Goal: Transaction & Acquisition: Book appointment/travel/reservation

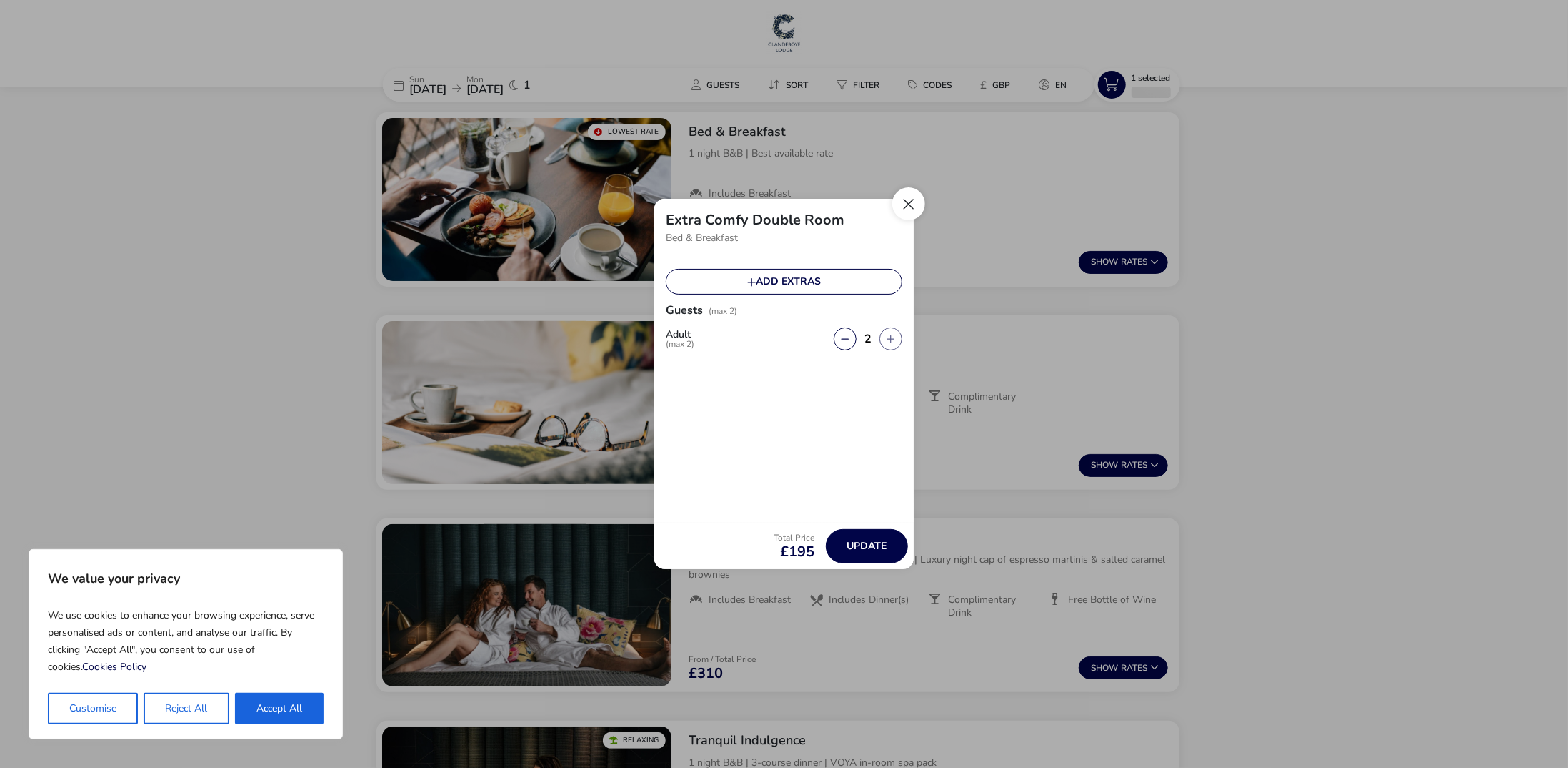
drag, startPoint x: 186, startPoint y: 710, endPoint x: 910, endPoint y: 207, distance: 881.6
click at [187, 710] on button "Reject All" at bounding box center [186, 708] width 85 height 31
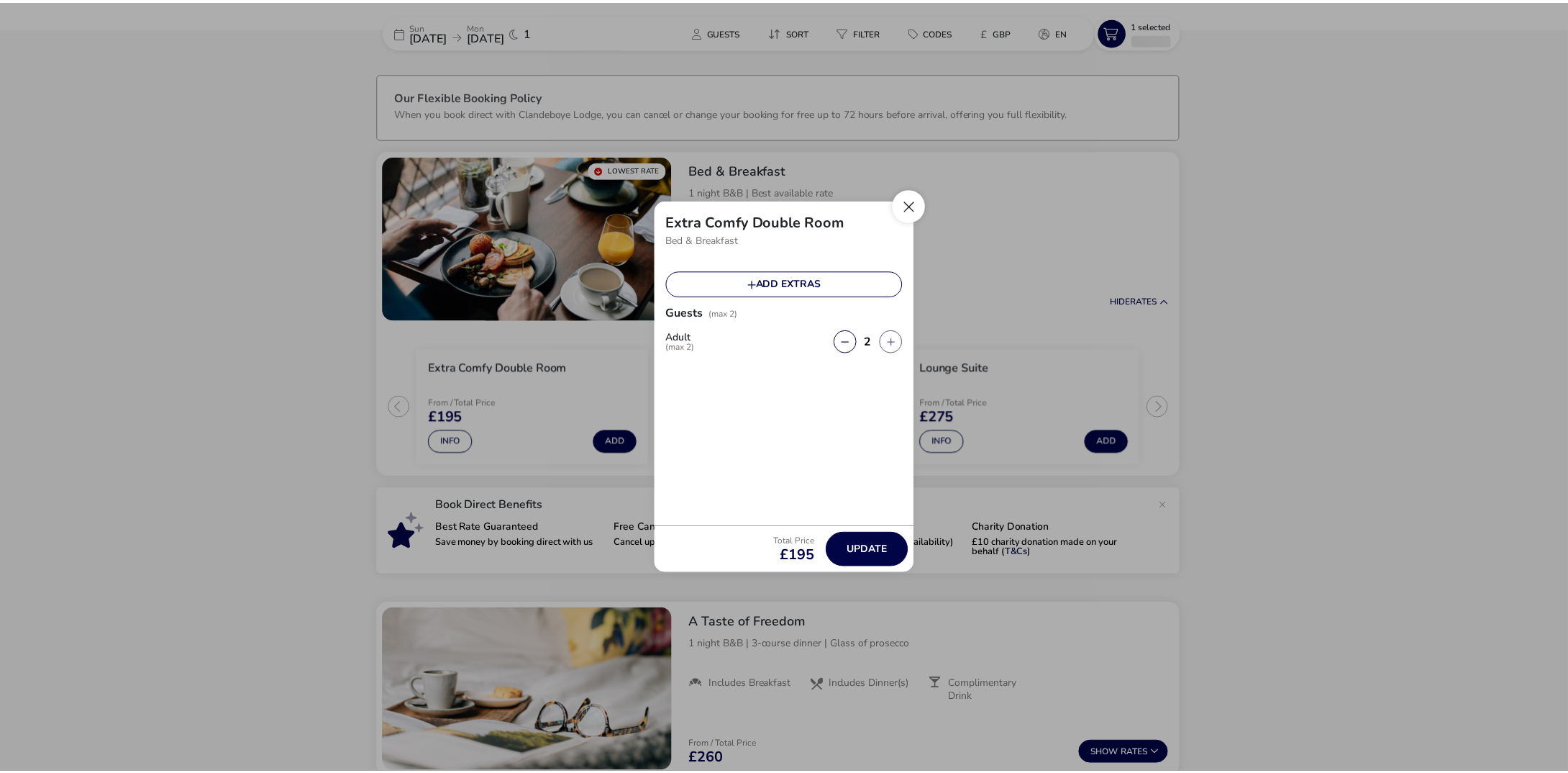
scroll to position [41, 0]
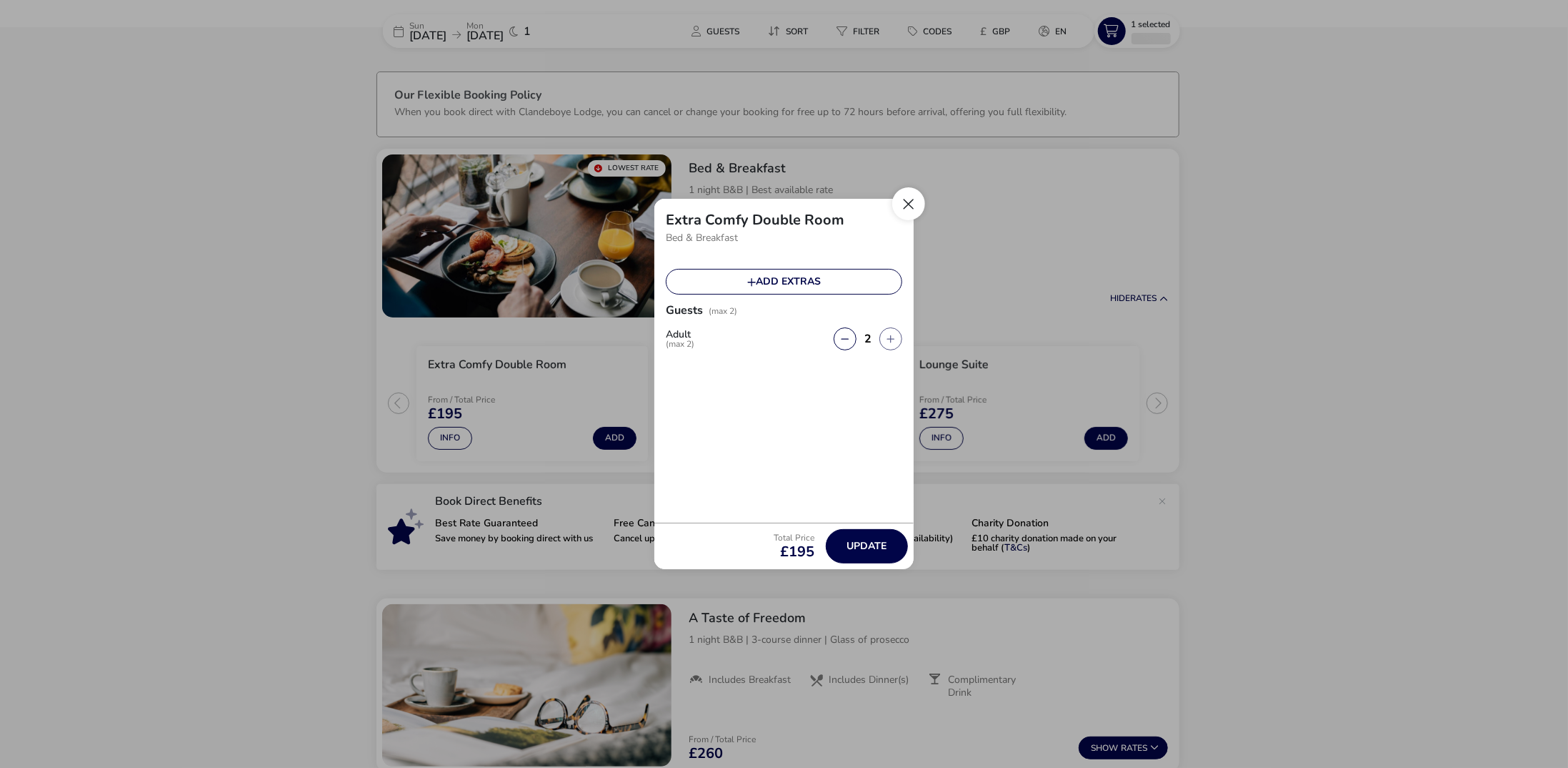
click at [914, 203] on button "Close" at bounding box center [909, 204] width 33 height 33
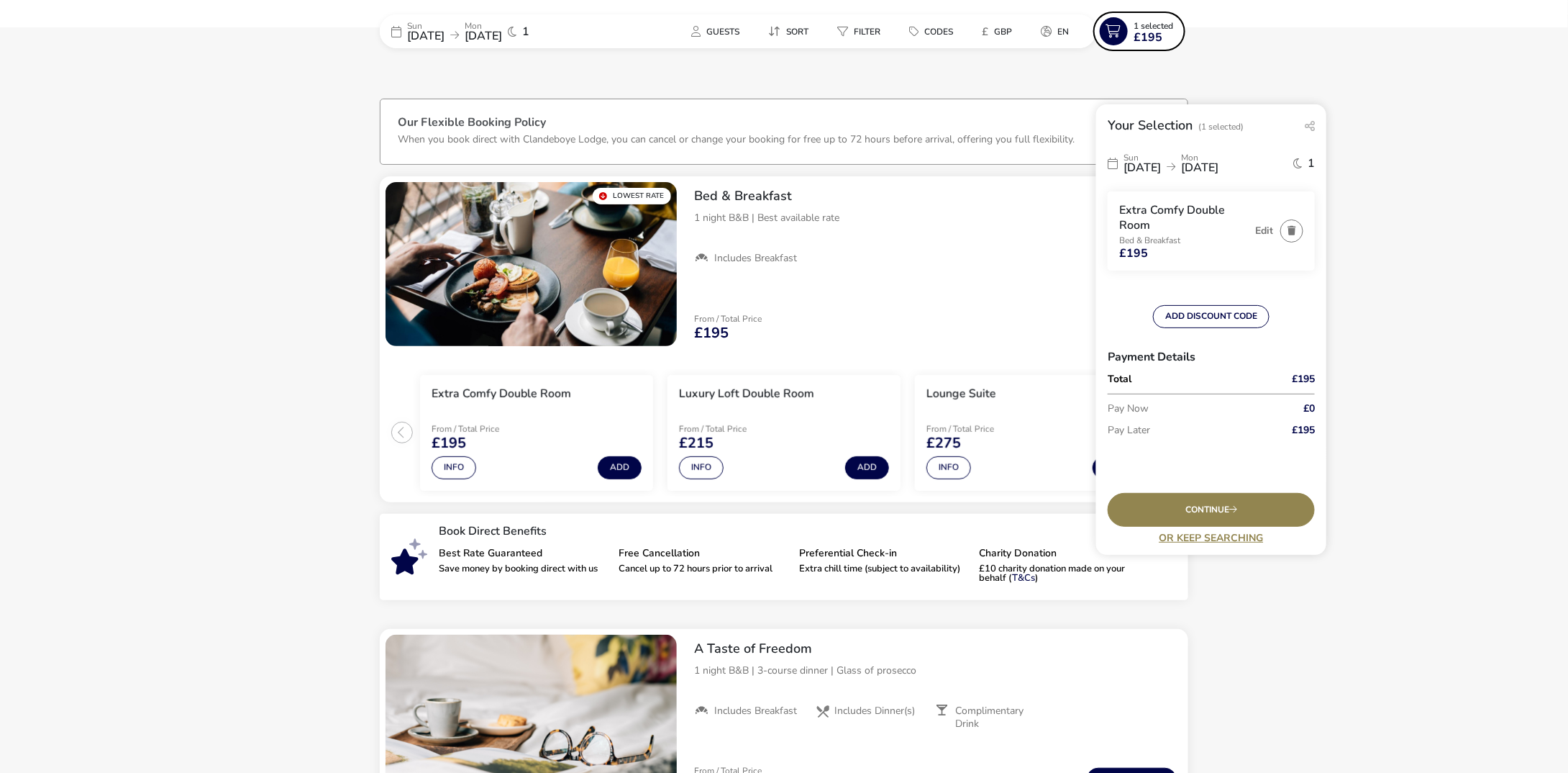
scroll to position [0, 0]
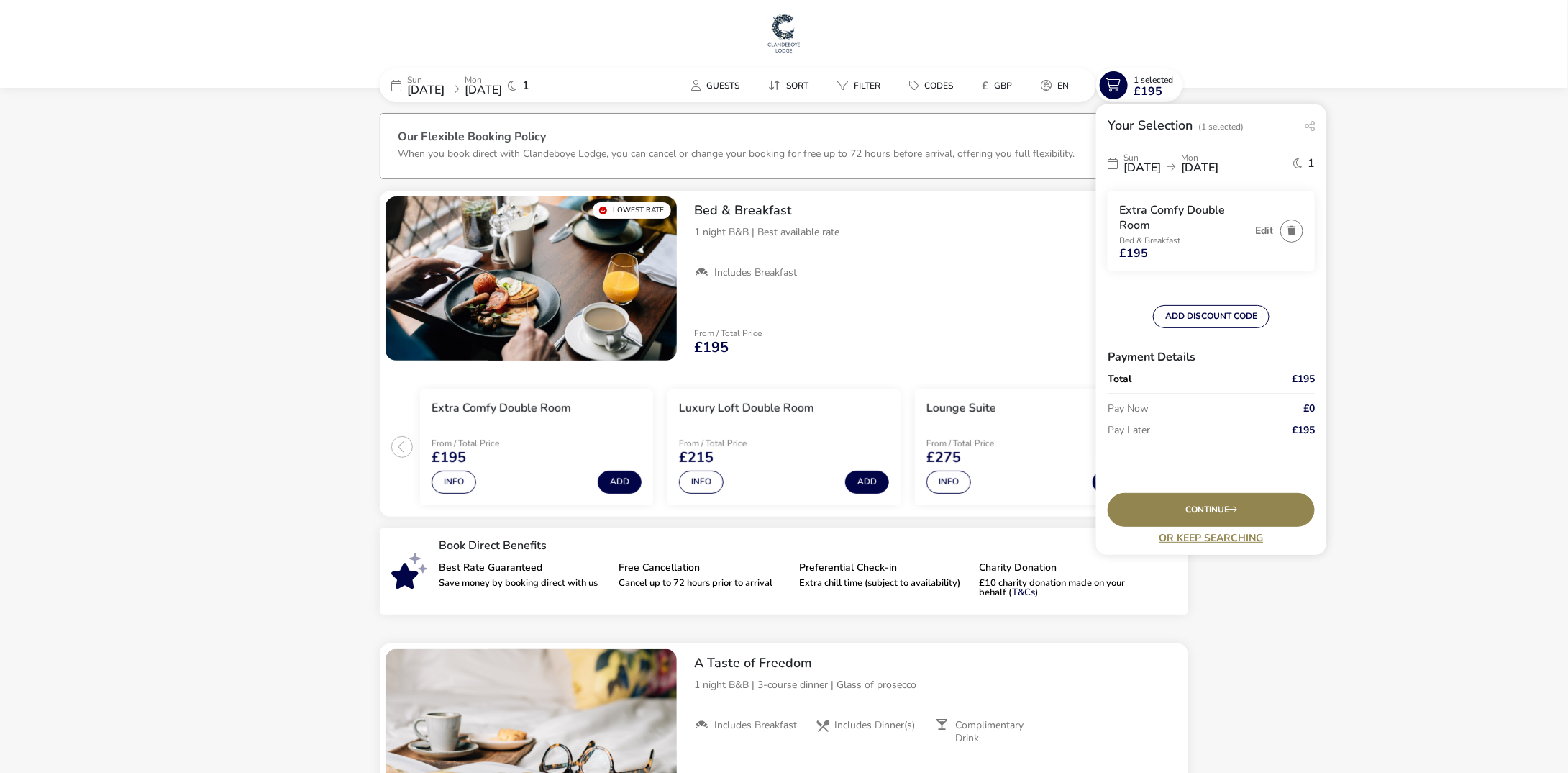
click at [444, 87] on span "[DATE]" at bounding box center [426, 89] width 38 height 16
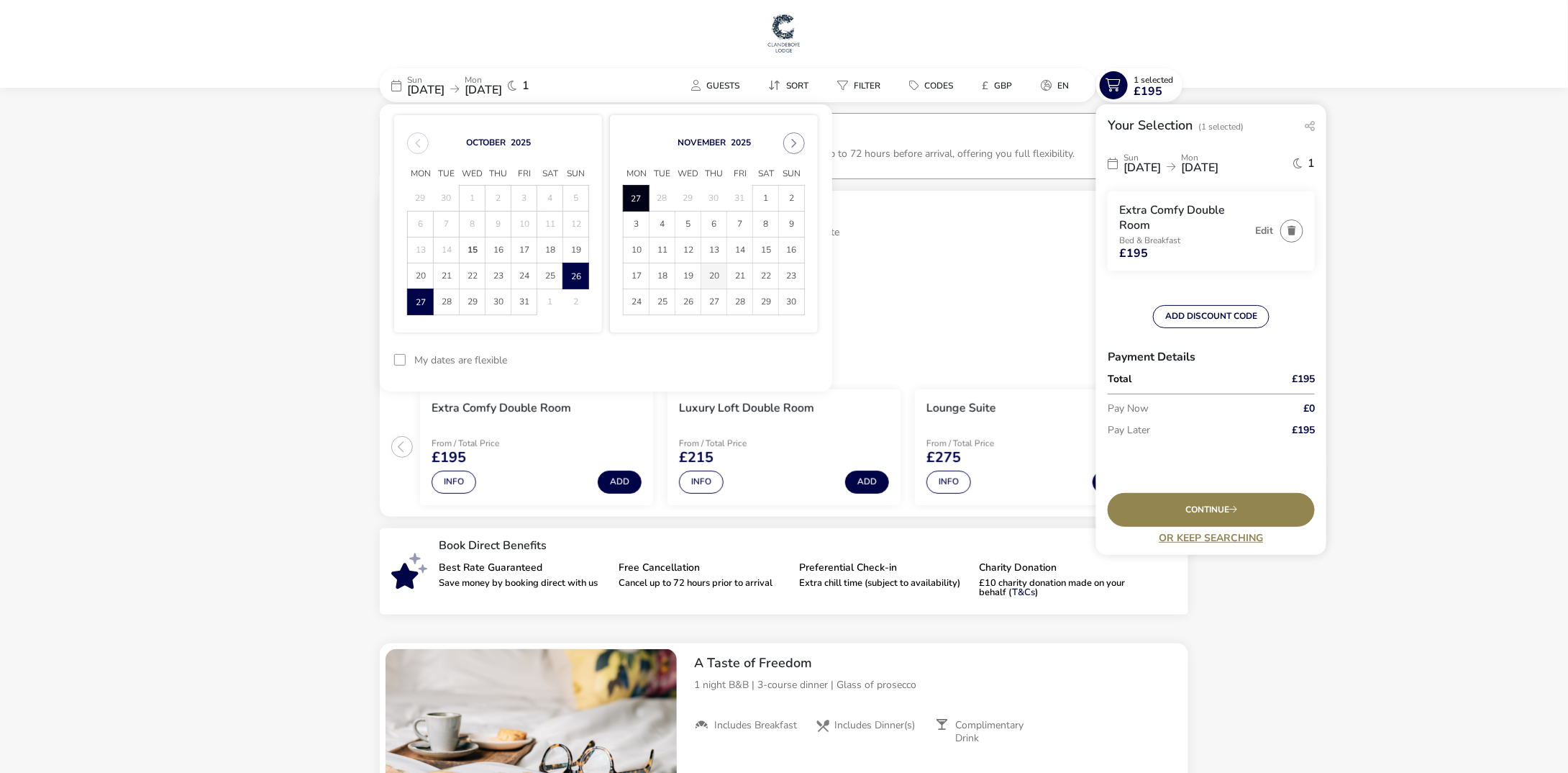
click at [714, 274] on span "20" at bounding box center [713, 275] width 25 height 25
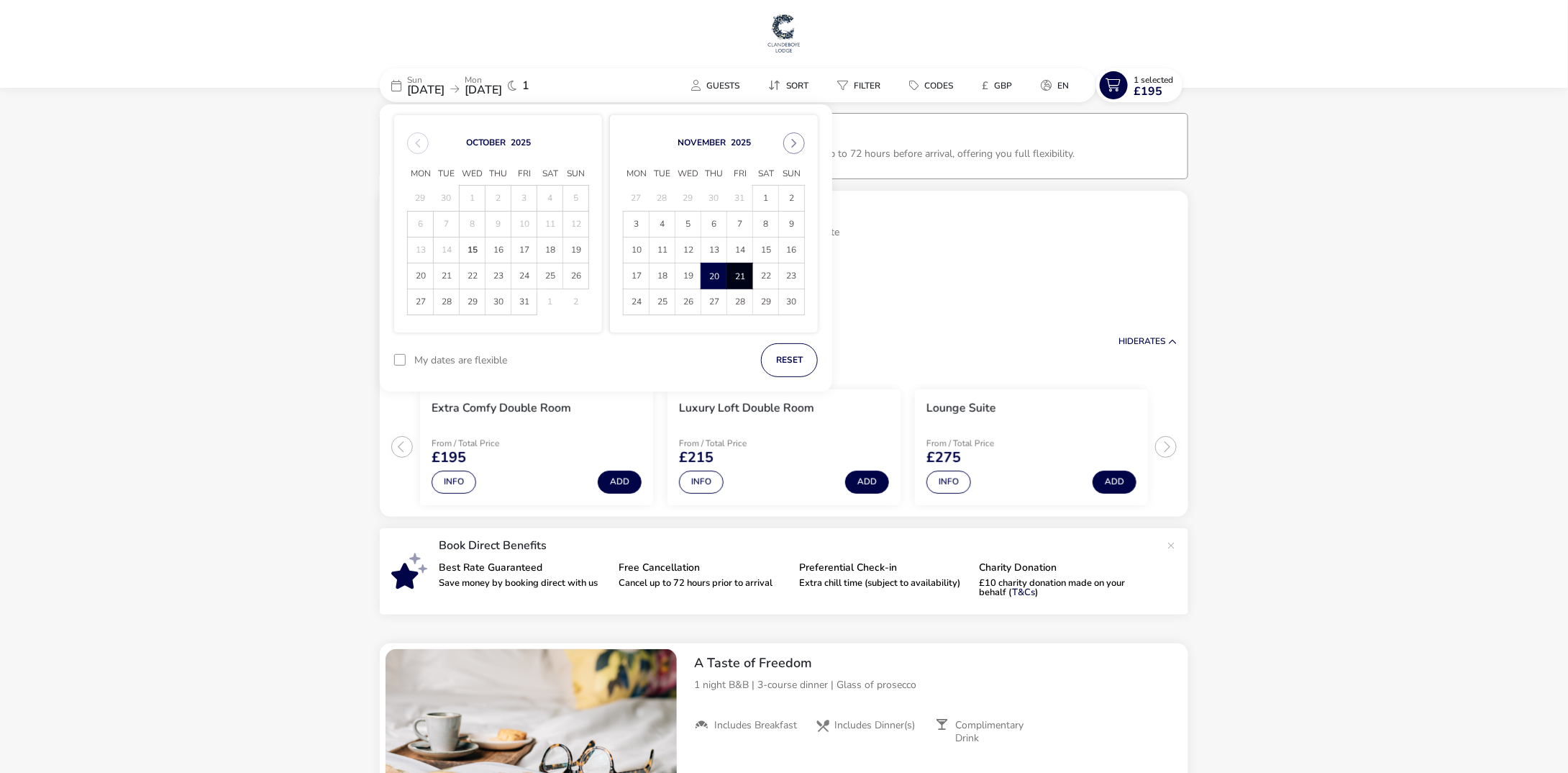
click at [737, 272] on span "21" at bounding box center [739, 275] width 25 height 25
click at [773, 356] on button "Apply Dates" at bounding box center [773, 359] width 88 height 34
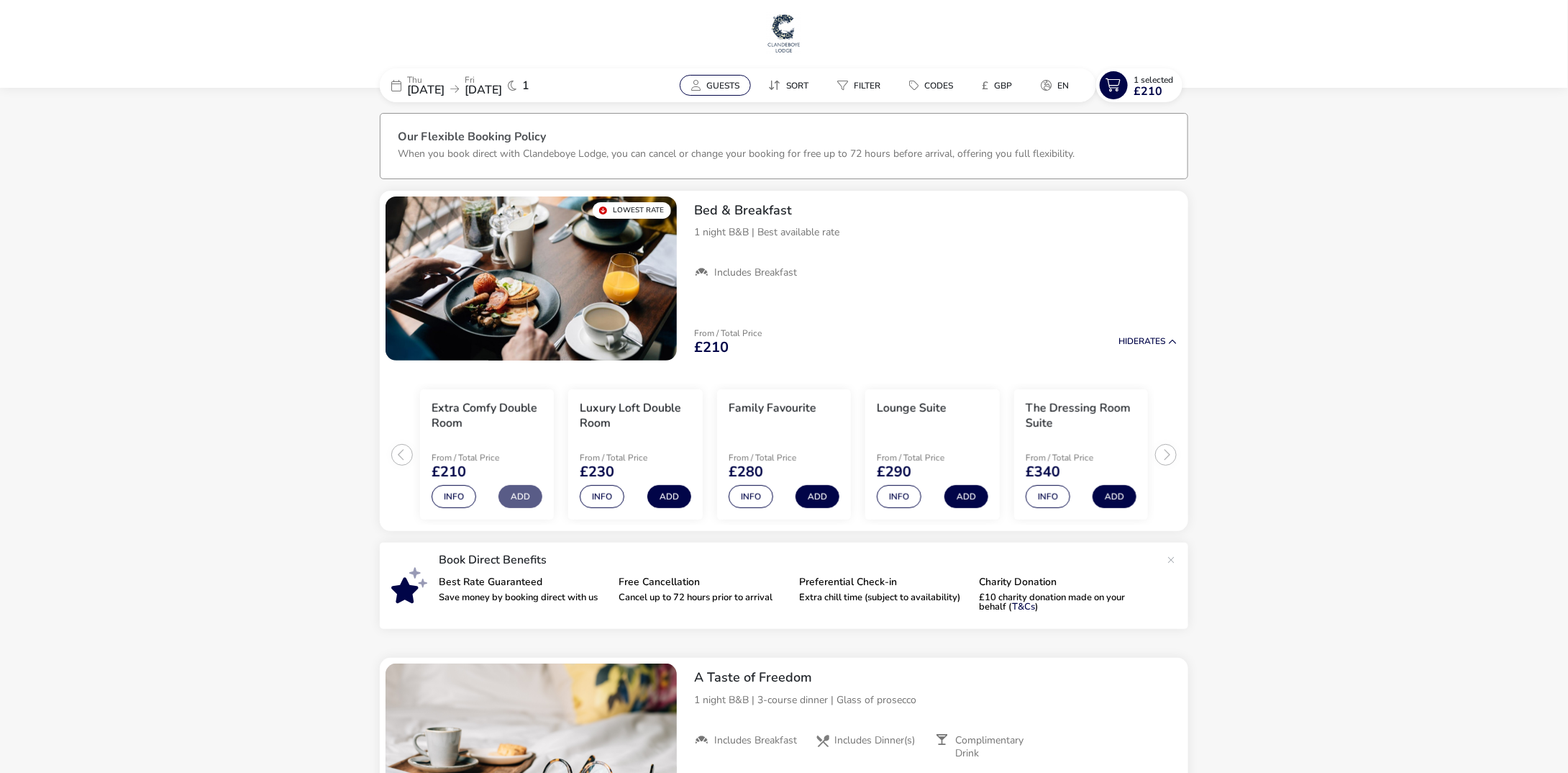
click at [727, 86] on span "Guests" at bounding box center [723, 85] width 33 height 11
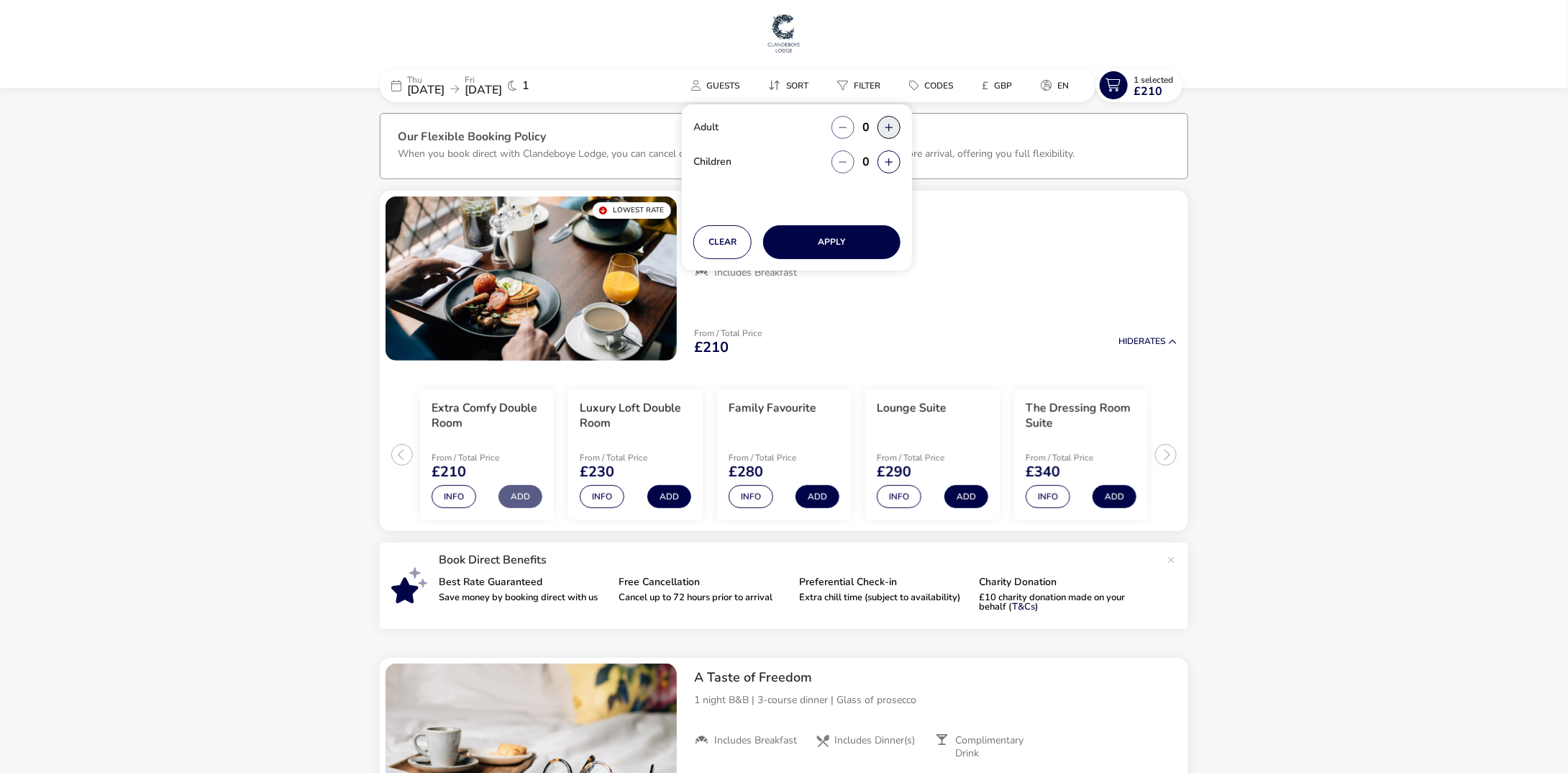
click at [889, 129] on button "button" at bounding box center [888, 127] width 23 height 23
click at [890, 129] on span "button" at bounding box center [890, 129] width 0 height 0
type input "2"
click at [837, 244] on button "Apply" at bounding box center [831, 241] width 138 height 34
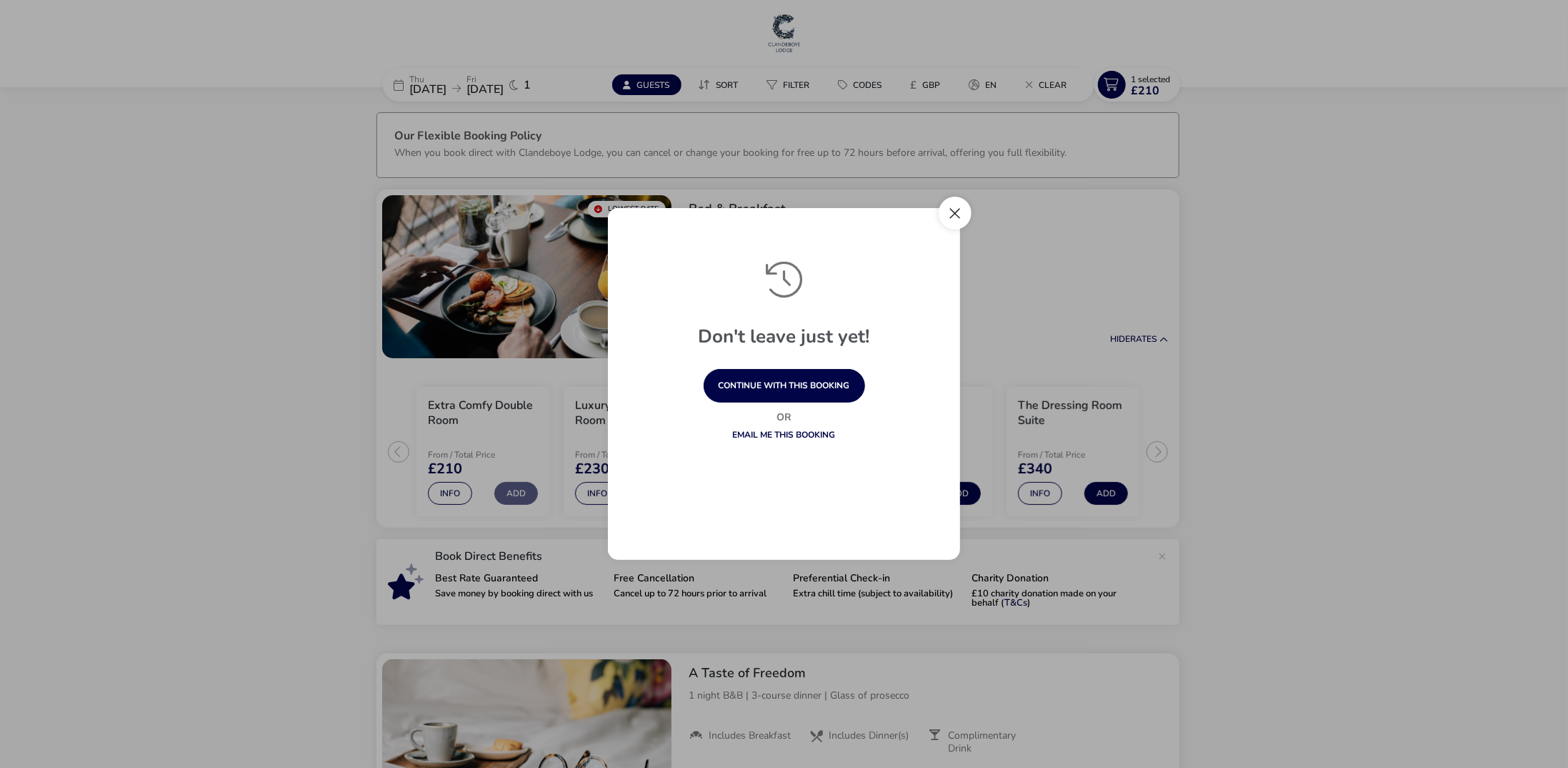
click at [962, 212] on button "Close" at bounding box center [955, 213] width 33 height 33
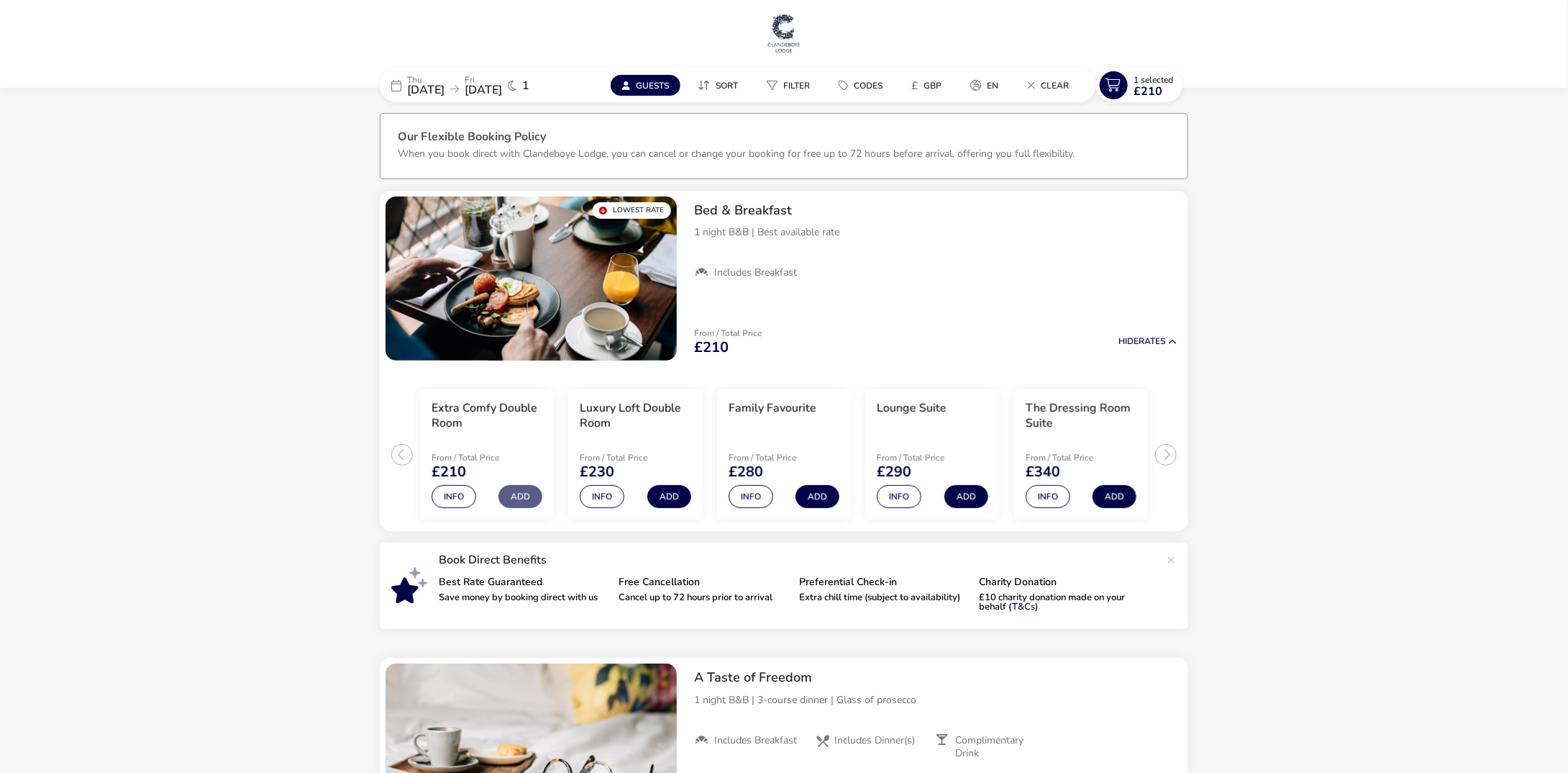
click at [444, 82] on span "[DATE]" at bounding box center [426, 89] width 38 height 16
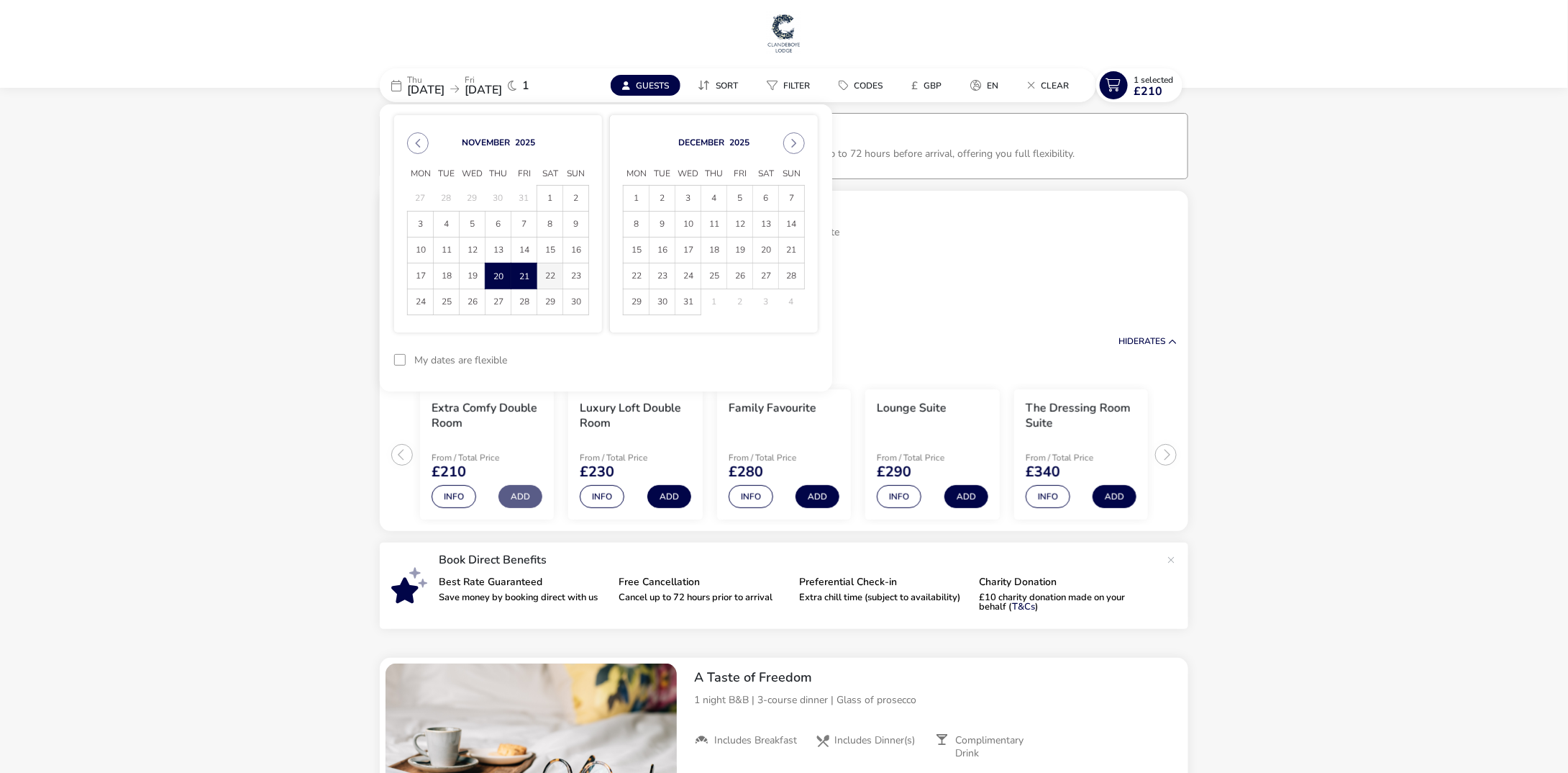
click at [550, 274] on span "22" at bounding box center [549, 275] width 25 height 25
click at [576, 276] on span "23" at bounding box center [575, 275] width 25 height 25
click at [775, 358] on button "Apply Dates" at bounding box center [773, 359] width 88 height 34
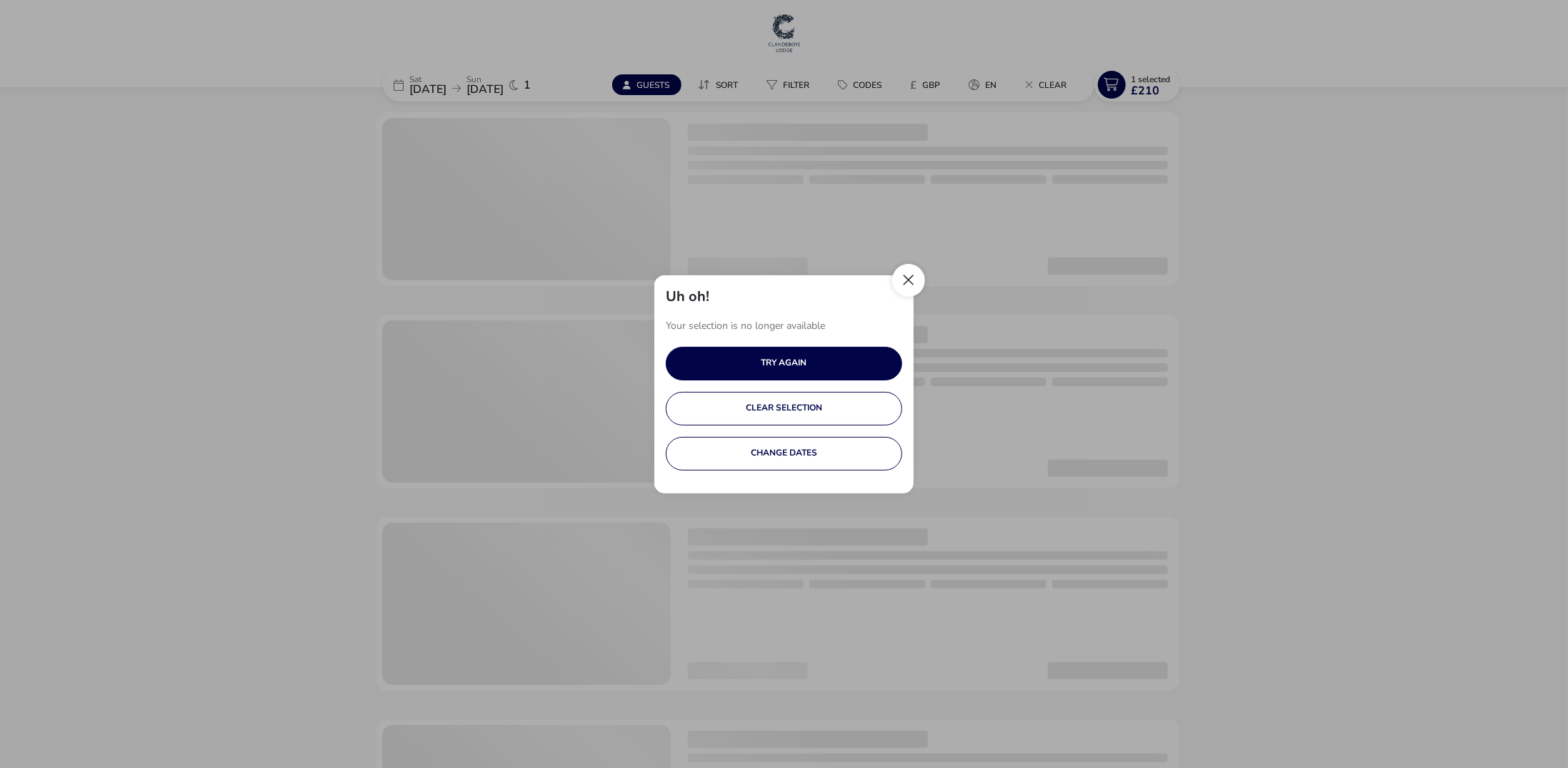
click at [906, 284] on button "Close" at bounding box center [909, 280] width 33 height 33
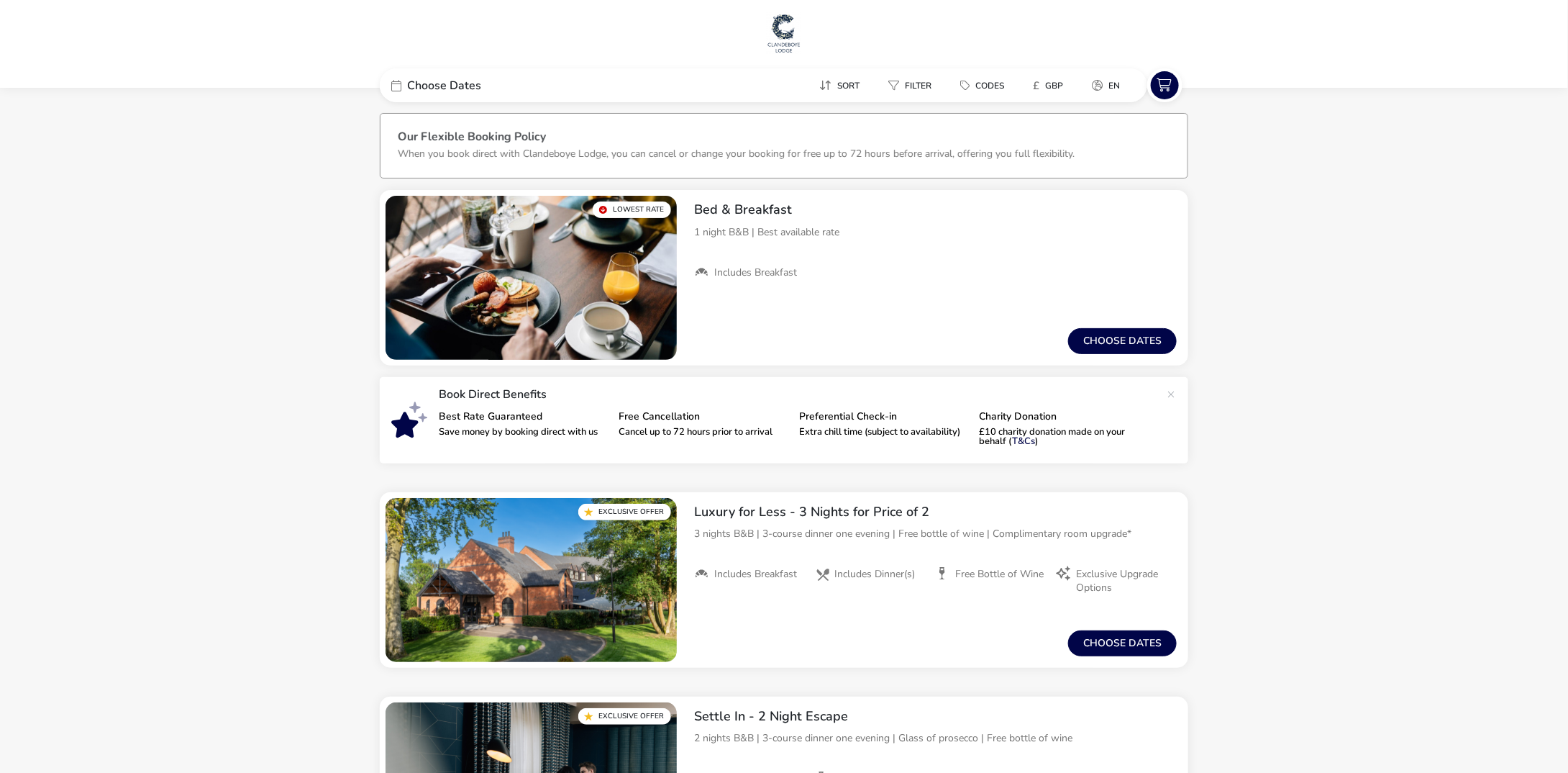
click at [434, 80] on span "Choose Dates" at bounding box center [444, 85] width 74 height 11
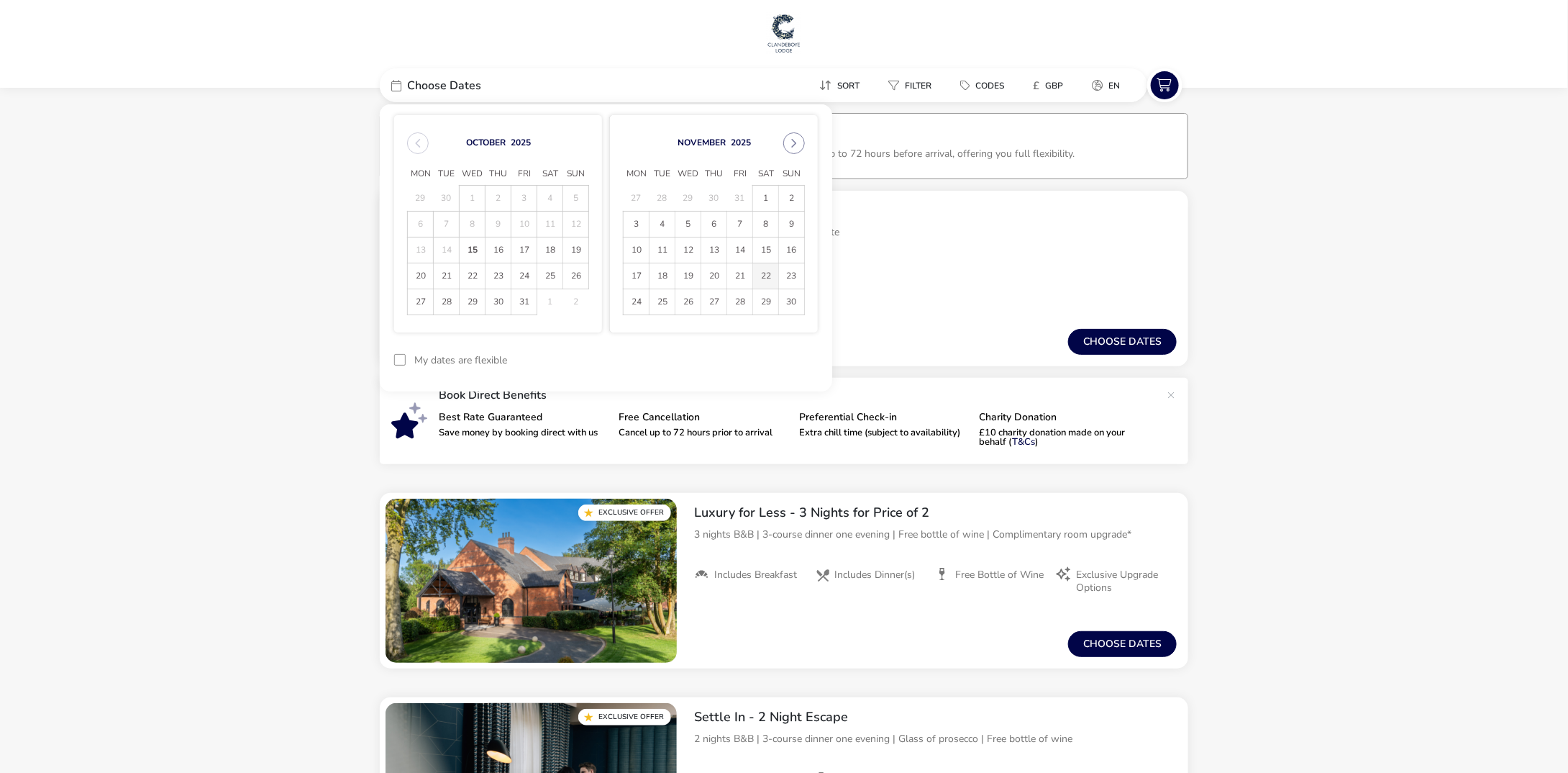
click at [767, 277] on span "22" at bounding box center [765, 275] width 25 height 25
click at [789, 275] on span "23" at bounding box center [791, 275] width 25 height 25
click at [786, 358] on button "Apply Dates" at bounding box center [773, 359] width 88 height 34
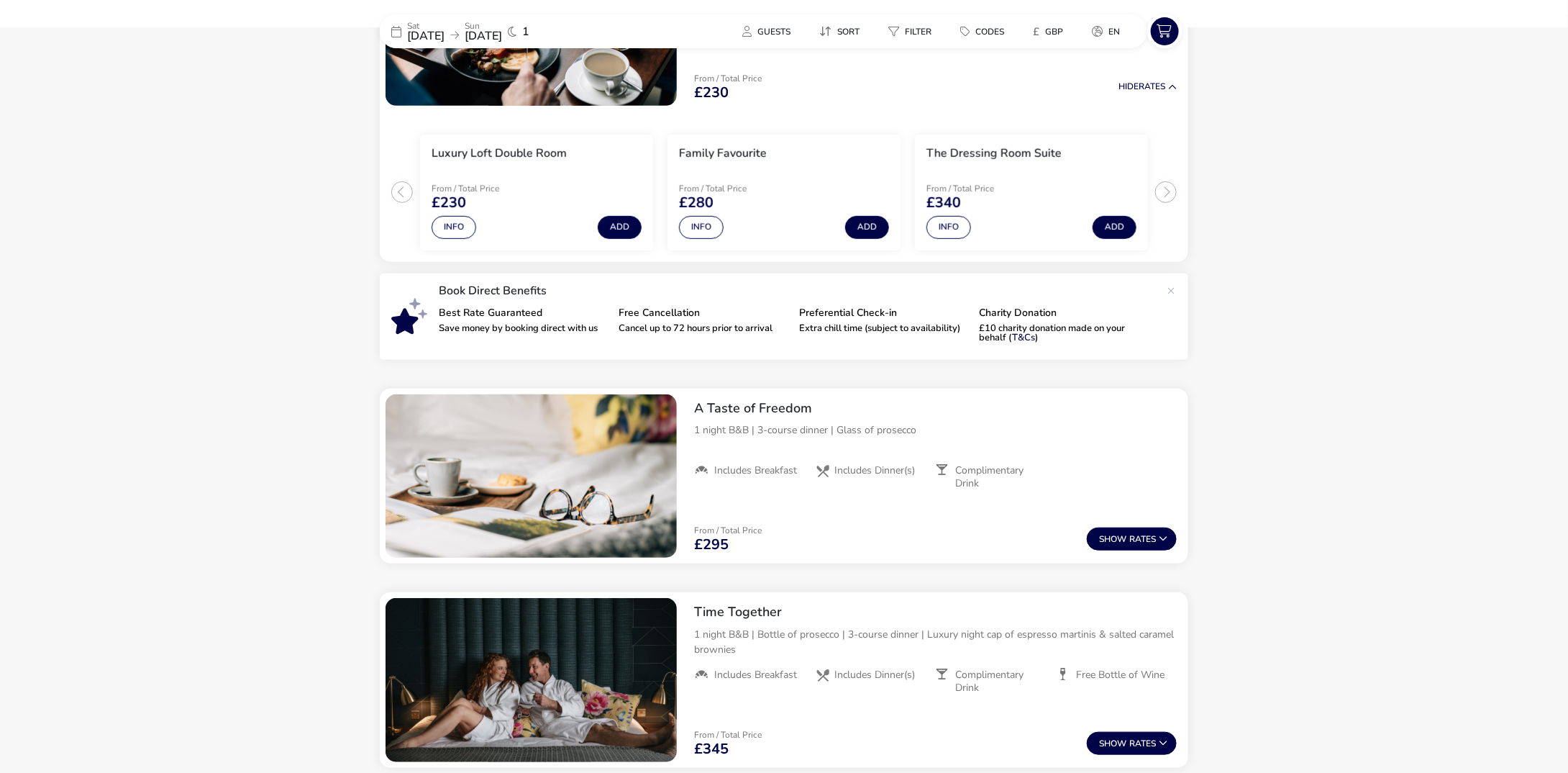
scroll to position [262, 0]
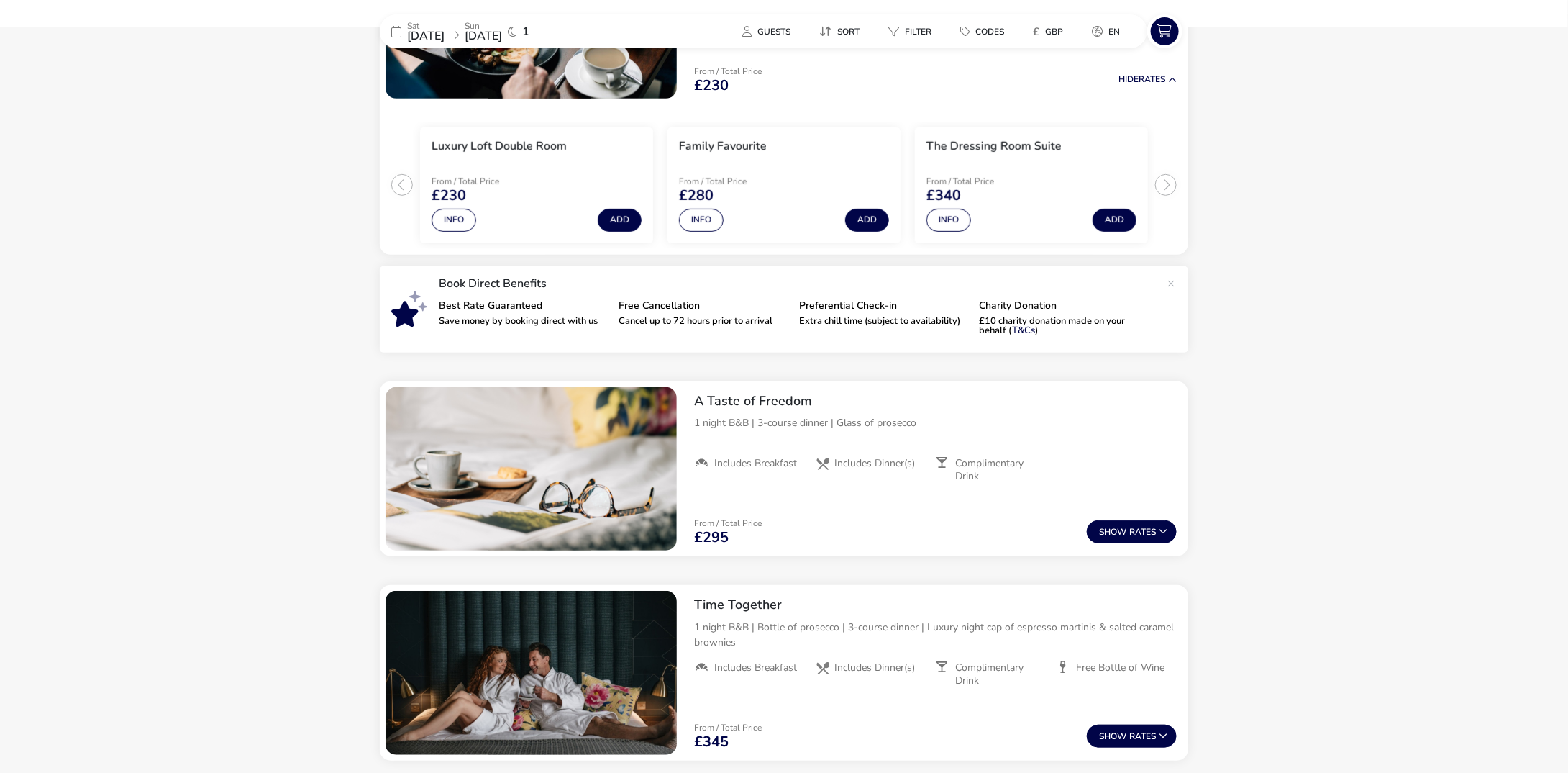
click at [435, 32] on span "[DATE]" at bounding box center [426, 35] width 38 height 16
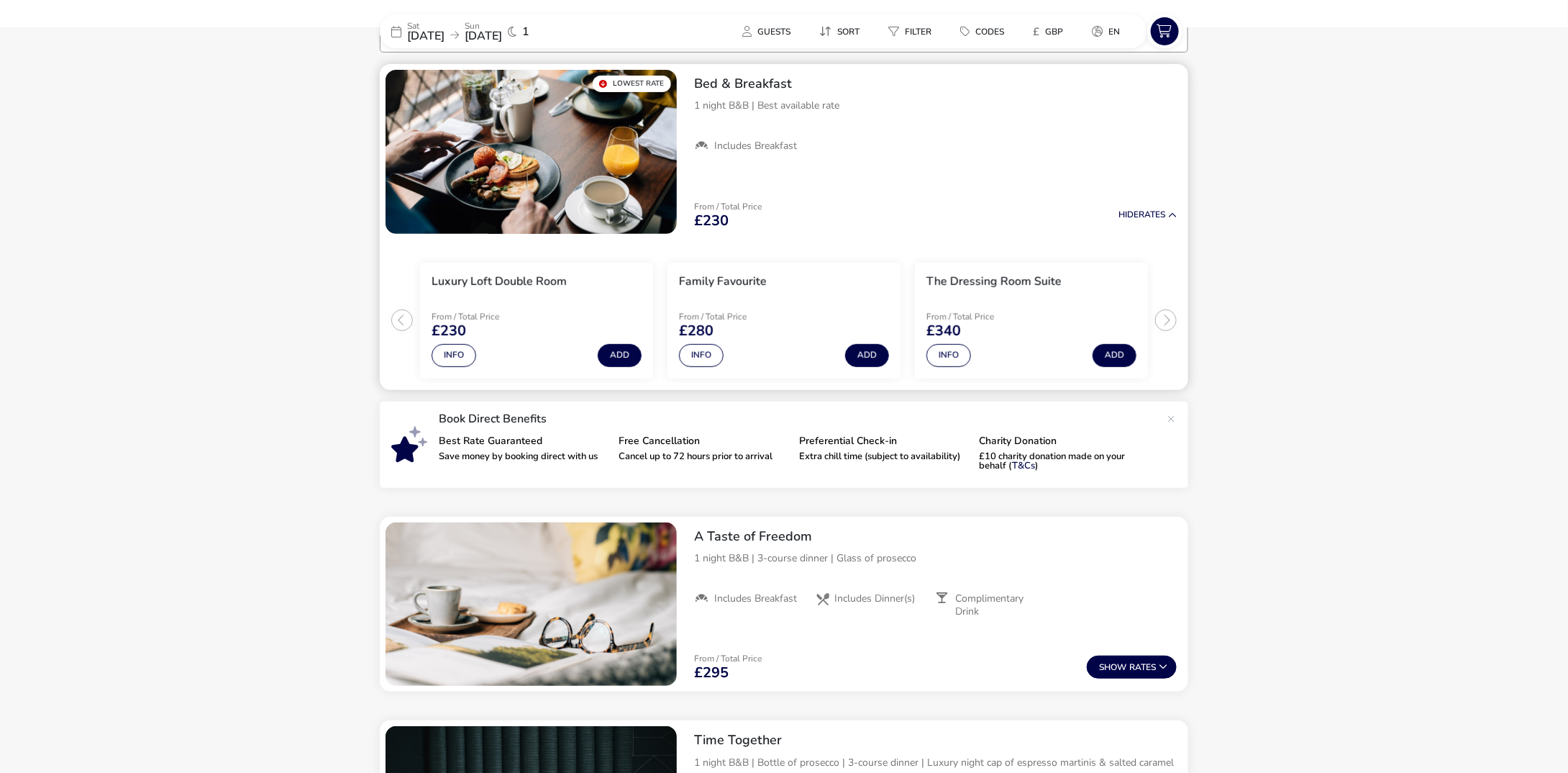
scroll to position [118, 0]
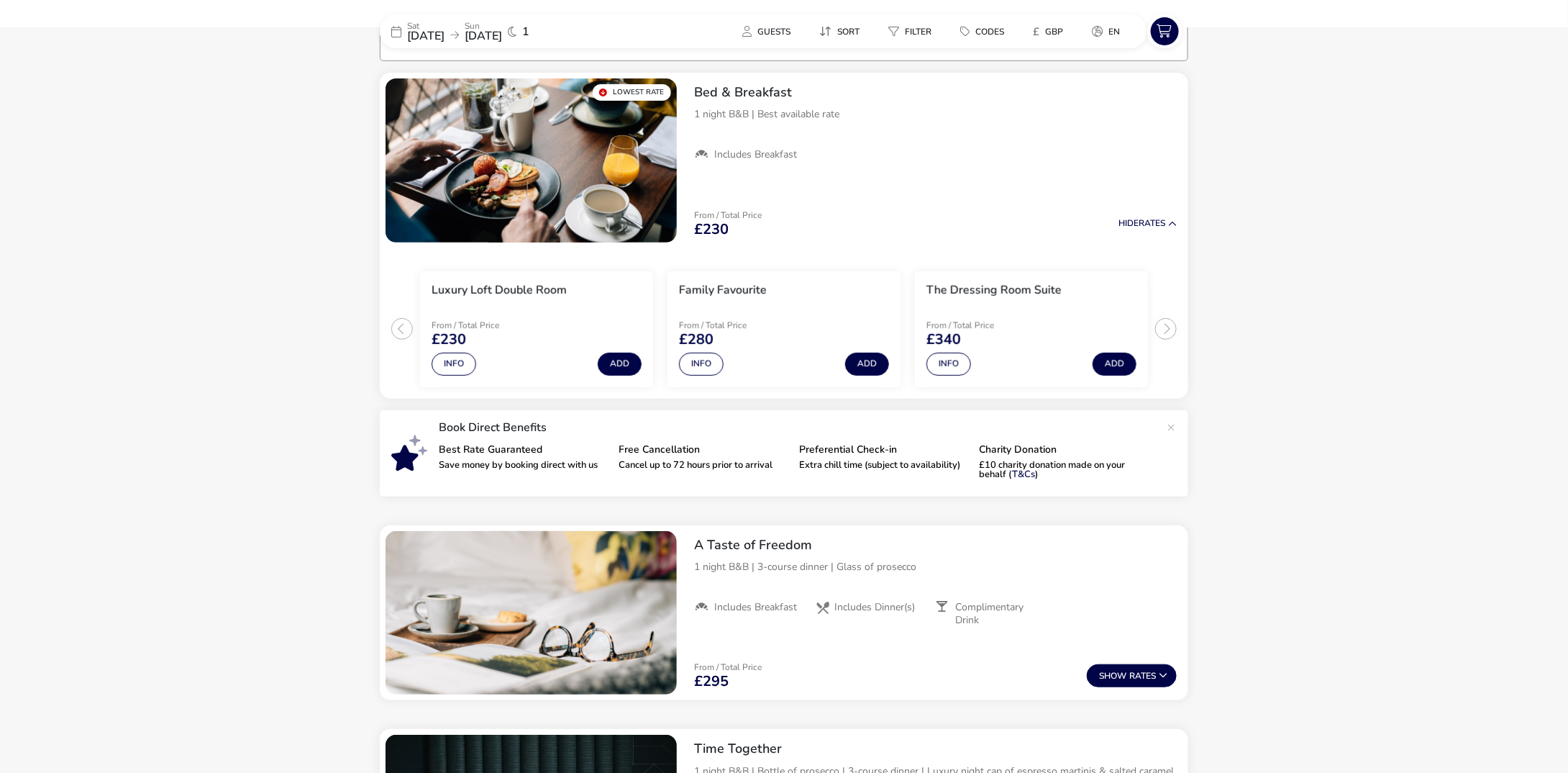
click at [441, 32] on span "[DATE]" at bounding box center [426, 35] width 38 height 16
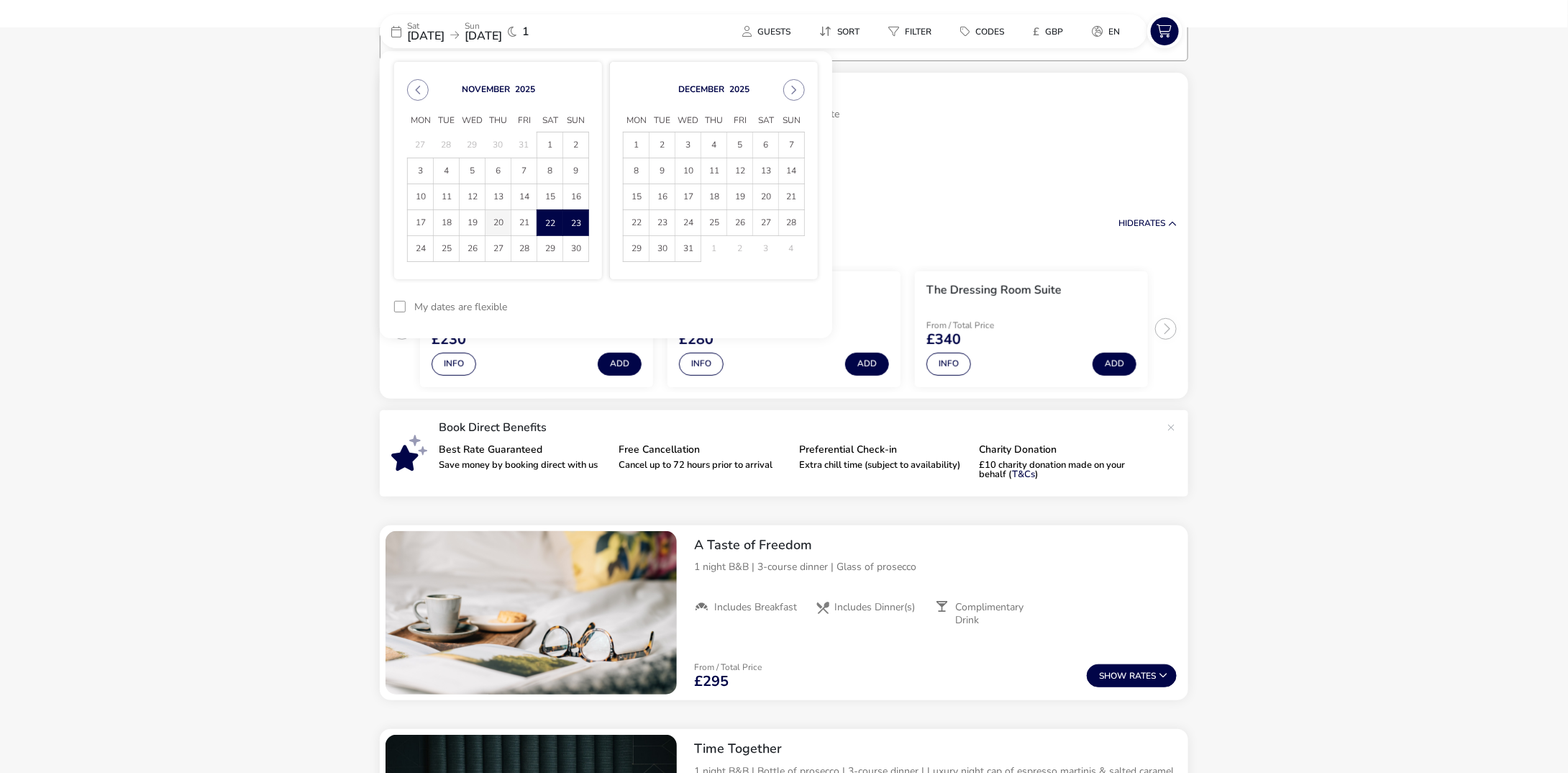
click at [499, 222] on span "20" at bounding box center [498, 222] width 25 height 25
click at [527, 221] on span "21" at bounding box center [523, 222] width 25 height 25
click at [775, 308] on button "Apply Dates" at bounding box center [773, 307] width 88 height 34
